Goal: Find specific page/section: Find specific page/section

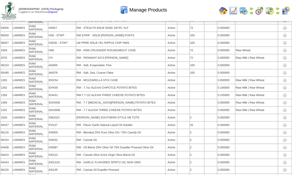
scroll to position [5754, 0]
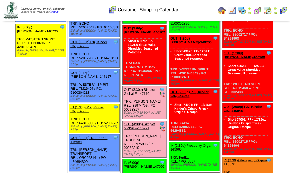
scroll to position [623, 0]
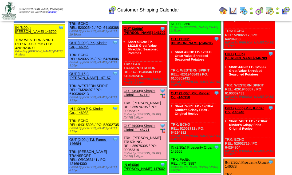
click at [148, 97] on link "OUT (3:30p) Simplot Global F-147110" at bounding box center [140, 93] width 32 height 8
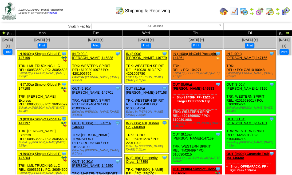
scroll to position [214, 0]
